Goal: Task Accomplishment & Management: Complete application form

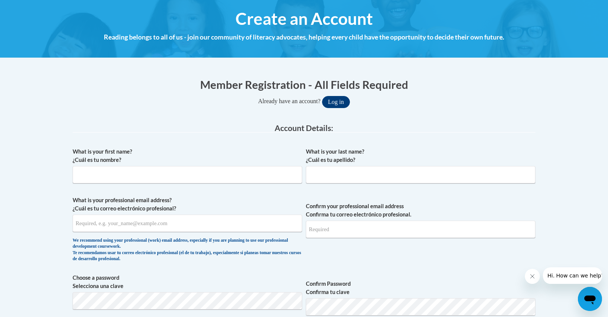
scroll to position [84, 0]
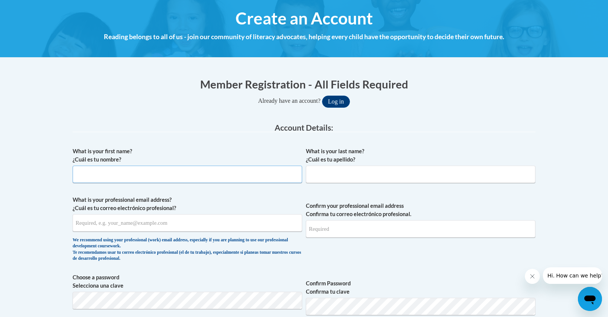
click at [207, 170] on input "What is your first name? ¿Cuál es tu nombre?" at bounding box center [188, 174] width 230 height 17
type input "Abby"
click at [385, 178] on input "What is your last name? ¿Cuál es tu apellido?" at bounding box center [421, 174] width 230 height 17
type input "[PERSON_NAME]"
click at [173, 222] on input "What is your professional email address? ¿Cuál es tu correo electrónico profesi…" at bounding box center [188, 222] width 230 height 17
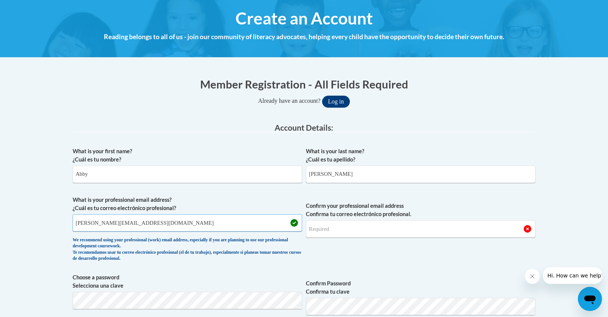
type input "[PERSON_NAME][EMAIL_ADDRESS][DOMAIN_NAME]"
click at [341, 234] on input "Confirm your professional email address Confirma tu correo electrónico profesio…" at bounding box center [421, 228] width 230 height 17
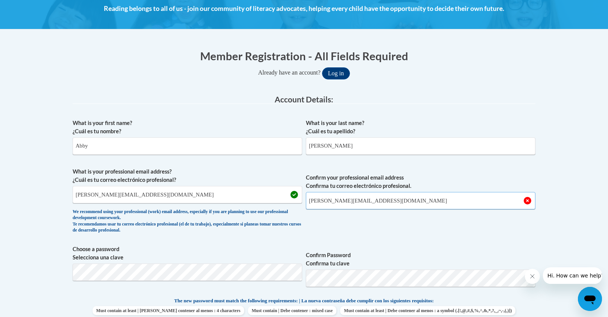
scroll to position [163, 0]
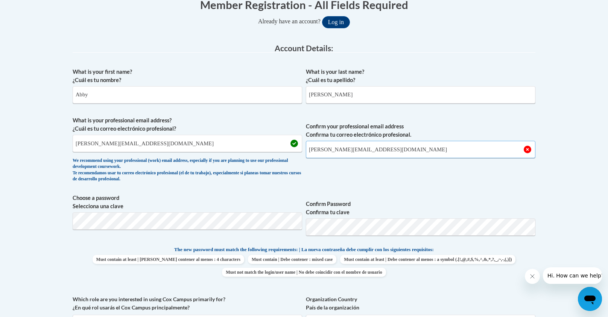
type input "[PERSON_NAME][EMAIL_ADDRESS][DOMAIN_NAME]"
click at [196, 232] on span "Choose a password Selecciona una clave" at bounding box center [188, 218] width 230 height 48
click at [322, 16] on button "Log in" at bounding box center [336, 22] width 28 height 12
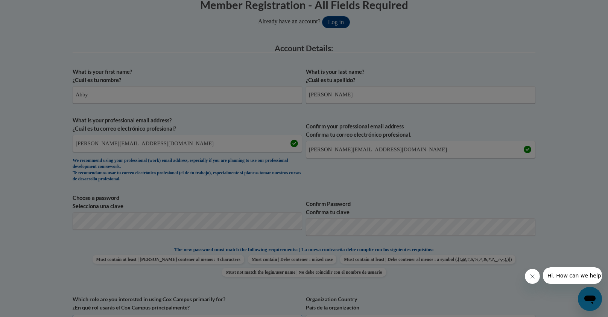
scroll to position [178, 0]
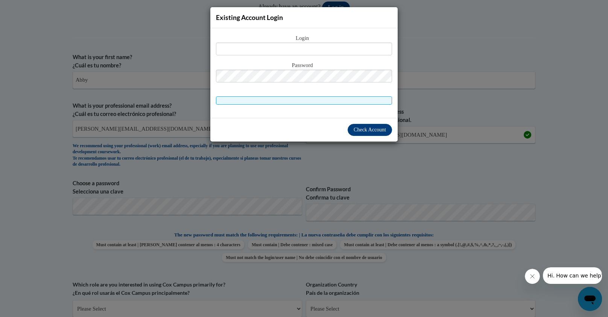
click at [458, 82] on div "Existing Account Login Login Password" at bounding box center [304, 158] width 608 height 317
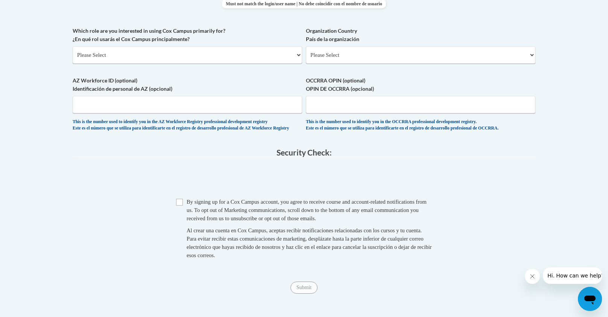
scroll to position [432, 0]
click at [175, 56] on select "Please Select College/University | Colegio/Universidad Community/Nonprofit Part…" at bounding box center [188, 54] width 230 height 17
select select "fbf2d438-af2f-41f8-98f1-81c410e29de3"
click at [73, 46] on select "Please Select College/University | Colegio/Universidad Community/Nonprofit Part…" at bounding box center [188, 54] width 230 height 17
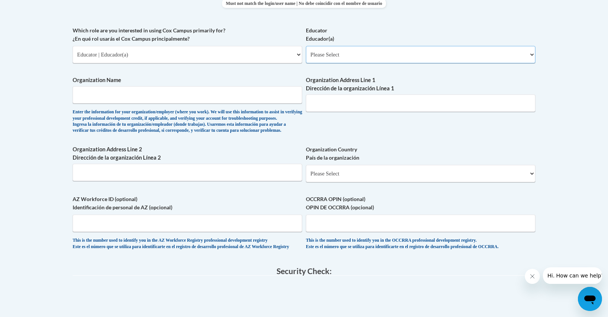
click at [320, 53] on select "Please Select Early Learning/Daycare Teacher/Family Home Care Provider | Maestr…" at bounding box center [421, 54] width 230 height 17
select select "8e40623d-54d0-45cd-9f92-5df65cd3f8cf"
click at [306, 46] on select "Please Select Early Learning/Daycare Teacher/Family Home Care Provider | Maestr…" at bounding box center [421, 54] width 230 height 17
click at [314, 94] on input "Organization Address Line 1 Dirección de la organización Línea 1" at bounding box center [421, 102] width 230 height 17
click at [224, 99] on input "Organization Name" at bounding box center [188, 94] width 230 height 17
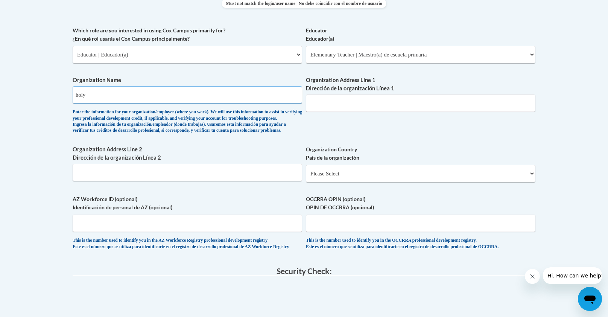
type input "holy h"
